Goal: Navigation & Orientation: Find specific page/section

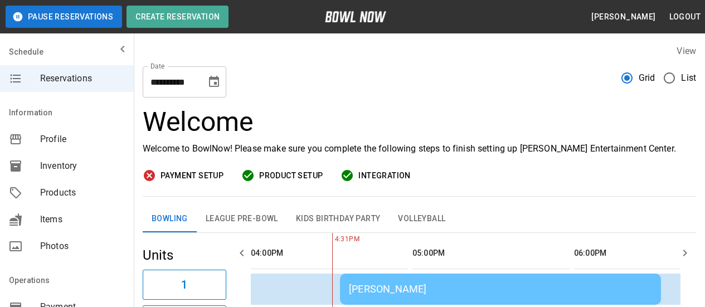
click at [66, 198] on span "Products" at bounding box center [82, 192] width 85 height 13
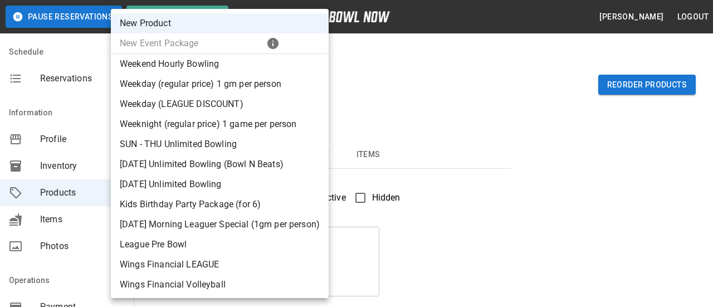
click at [417, 94] on div at bounding box center [356, 153] width 713 height 307
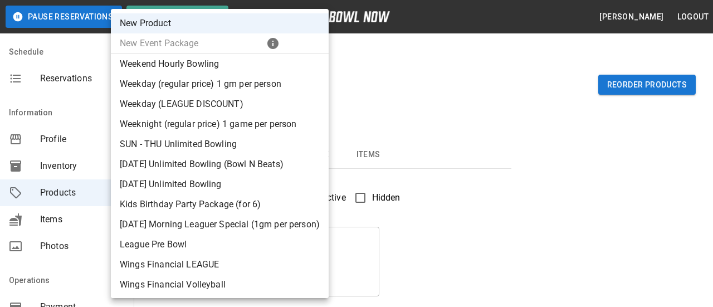
click at [409, 73] on div at bounding box center [356, 153] width 713 height 307
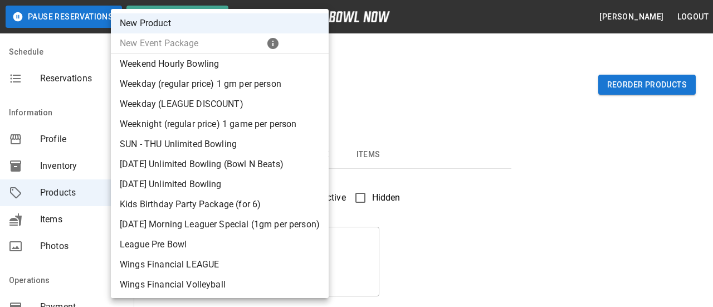
click at [183, 42] on div "New Event Package" at bounding box center [220, 43] width 218 height 20
click at [152, 44] on div "New Event Package" at bounding box center [220, 43] width 218 height 20
click at [474, 94] on div at bounding box center [356, 153] width 713 height 307
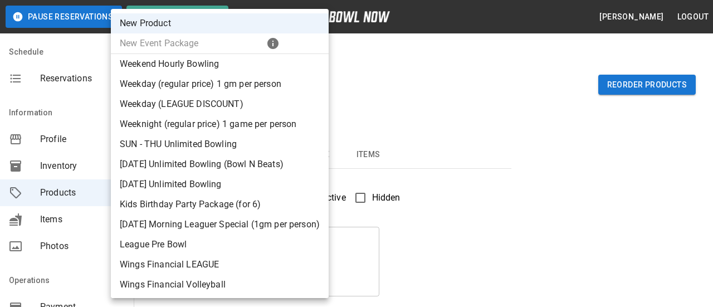
click at [493, 81] on div at bounding box center [356, 153] width 713 height 307
click at [502, 89] on div at bounding box center [356, 153] width 713 height 307
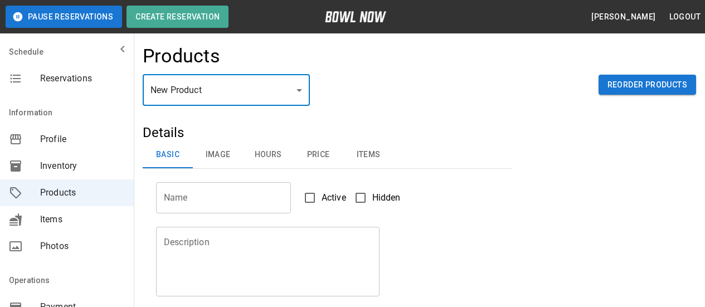
click at [55, 77] on span "Reservations" at bounding box center [82, 78] width 85 height 13
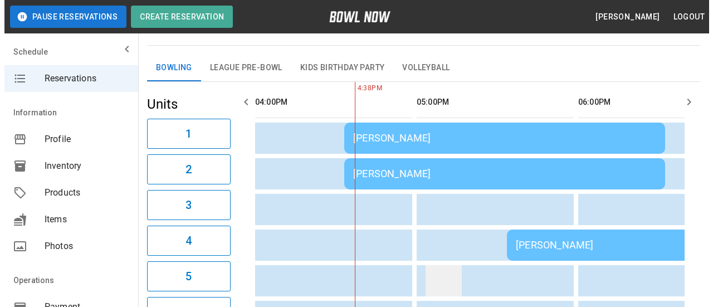
scroll to position [167, 0]
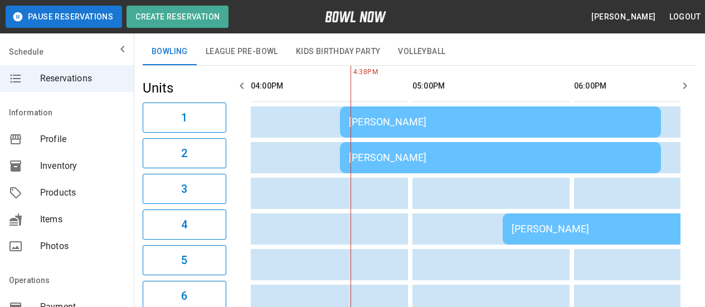
click at [404, 120] on div "[PERSON_NAME]" at bounding box center [500, 122] width 303 height 12
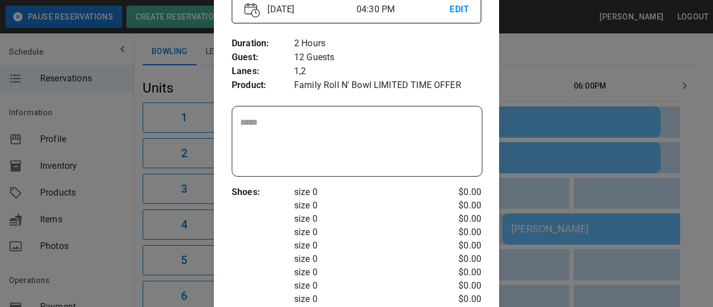
scroll to position [0, 0]
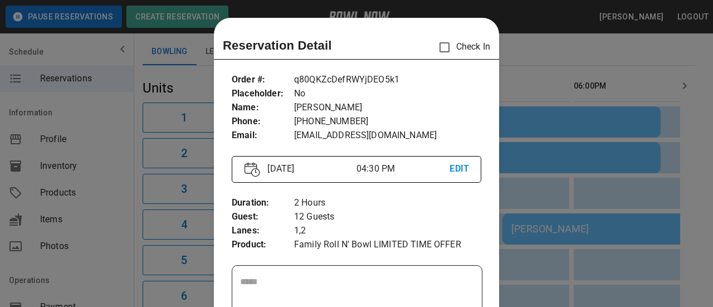
click at [550, 48] on div at bounding box center [356, 153] width 713 height 307
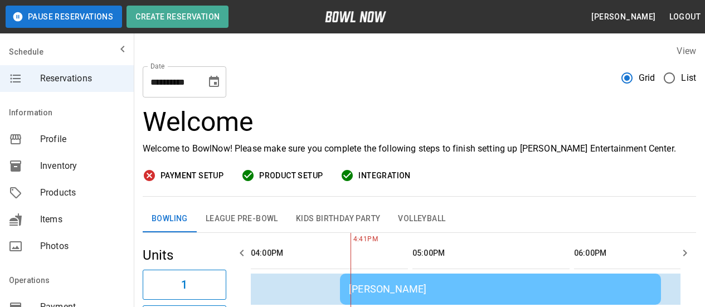
click at [41, 140] on span "Profile" at bounding box center [82, 139] width 85 height 13
